Goal: Task Accomplishment & Management: Use online tool/utility

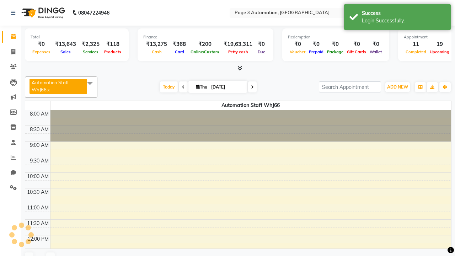
select select "en"
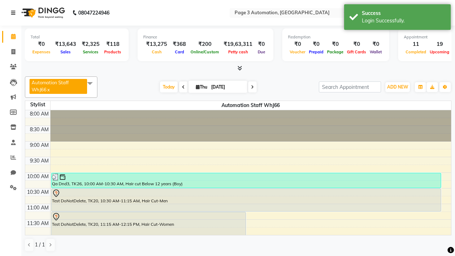
click at [15, 13] on icon at bounding box center [13, 12] width 4 height 5
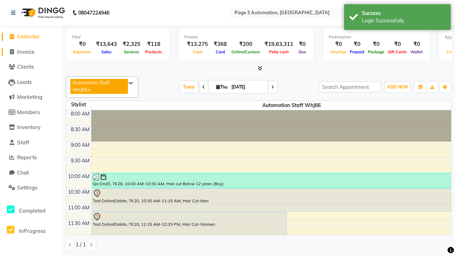
click at [31, 51] on span "Invoice" at bounding box center [25, 51] width 17 height 7
select select "service"
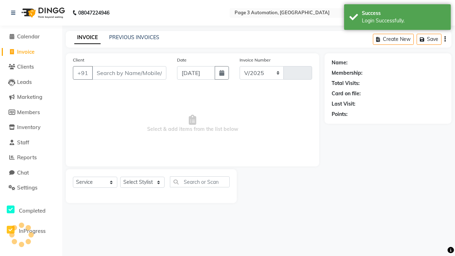
select select "2774"
type input "10092"
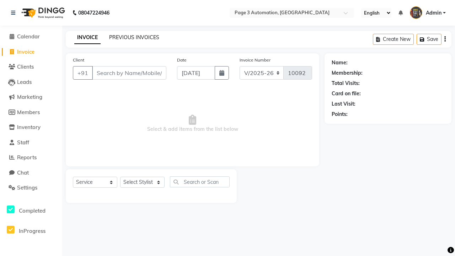
click at [134, 37] on link "PREVIOUS INVOICES" at bounding box center [134, 37] width 50 height 6
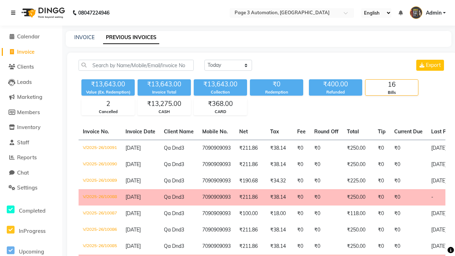
click at [15, 13] on icon at bounding box center [13, 12] width 4 height 5
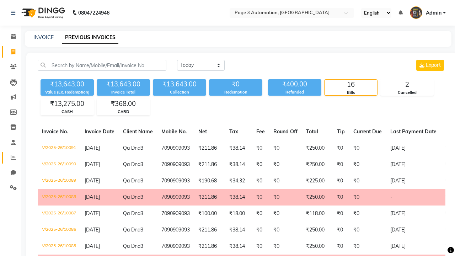
click at [11, 157] on icon at bounding box center [13, 156] width 5 height 5
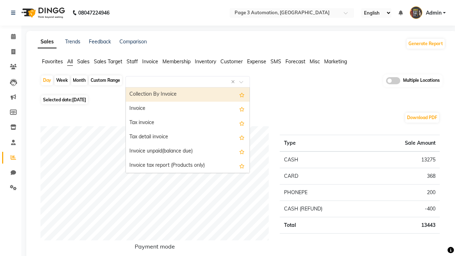
type input "Invoice"
click at [188, 109] on div "Invoice" at bounding box center [188, 109] width 124 height 14
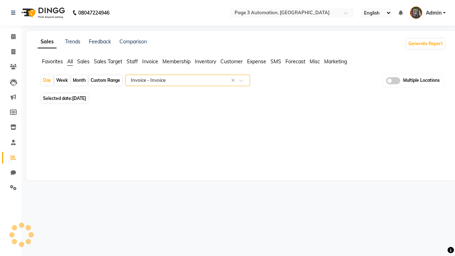
select select "full_report"
select select "csv"
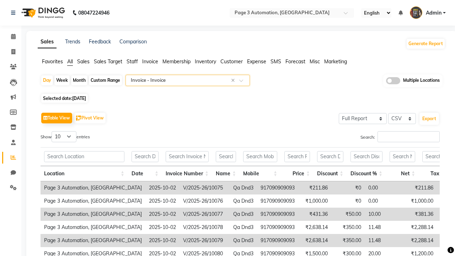
type input "Invoice Item wise"
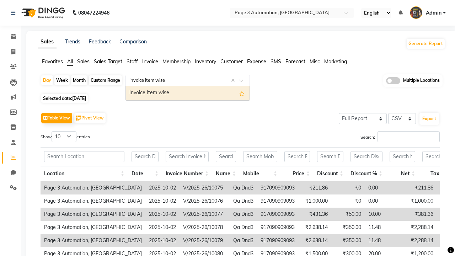
click at [188, 93] on div "Invoice Item wise" at bounding box center [188, 93] width 124 height 14
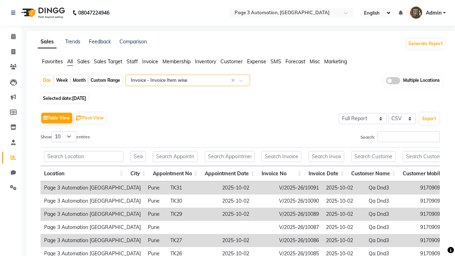
type input "Tax summary"
